Goal: Check status: Check status

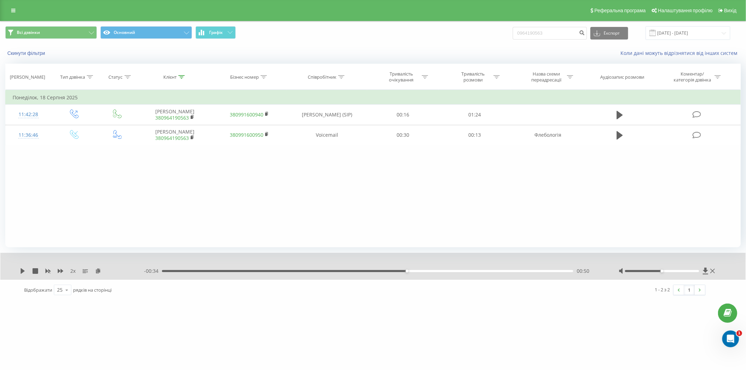
drag, startPoint x: 527, startPoint y: 35, endPoint x: 517, endPoint y: 37, distance: 10.6
click at [517, 37] on div "Всі дзвінки Основний Графік 0964190563 Експорт .csv .xls .xlsx 21.05.2025 - 21.…" at bounding box center [373, 33] width 736 height 14
type input "0960322359"
